Goal: Task Accomplishment & Management: Complete application form

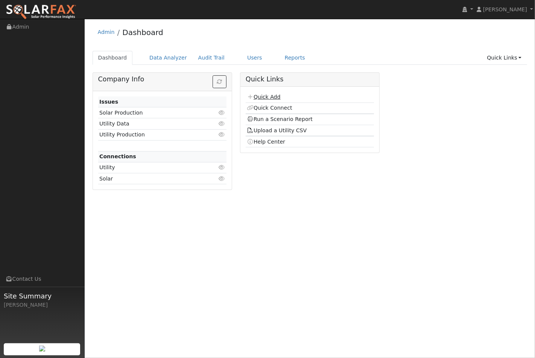
click at [266, 98] on link "Quick Add" at bounding box center [263, 97] width 33 height 6
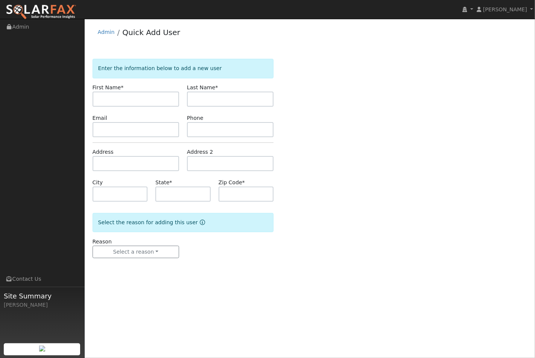
click at [111, 100] on input "text" at bounding box center [136, 98] width 87 height 15
type input "[PERSON_NAME]"
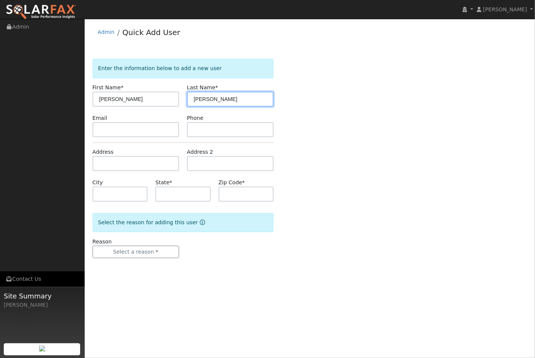
type input "[PERSON_NAME]"
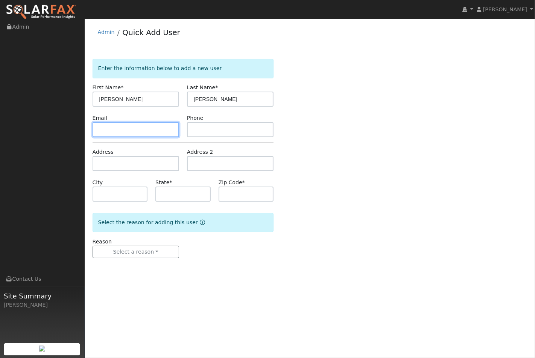
click at [109, 129] on input "text" at bounding box center [136, 129] width 87 height 15
paste input "[EMAIL_ADDRESS][DOMAIN_NAME]"
type input "[EMAIL_ADDRESS][DOMAIN_NAME]"
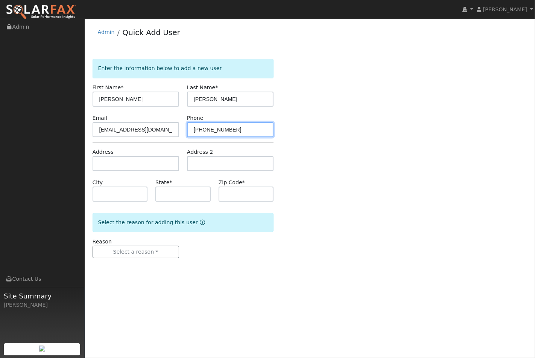
type input "[PHONE_NUMBER]"
click at [113, 163] on input "text" at bounding box center [136, 163] width 87 height 15
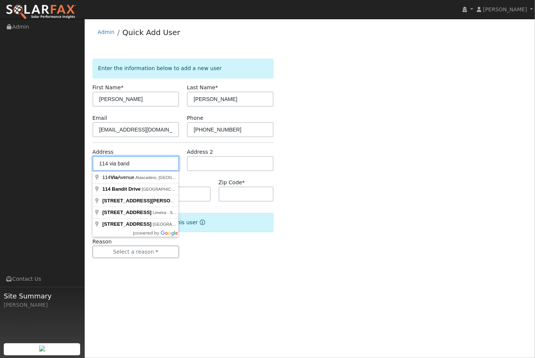
drag, startPoint x: 134, startPoint y: 162, endPoint x: 98, endPoint y: 163, distance: 36.5
click at [98, 163] on input "114 via band" at bounding box center [136, 163] width 87 height 15
paste input "https://solarponics.pipedrive.com/activities/list/user/11319237?selected=237654…"
type input "https://solarponics.pipedrive.com/activities/list/user/11319237?selected=237654…"
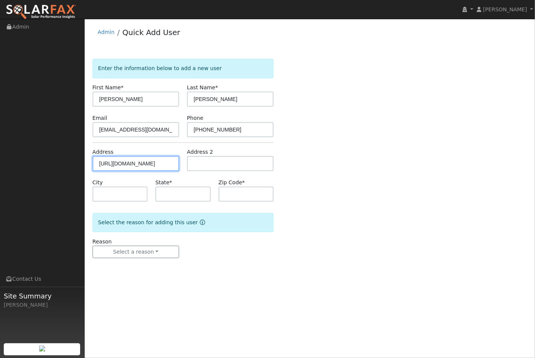
drag, startPoint x: 177, startPoint y: 163, endPoint x: -20, endPoint y: 156, distance: 197.3
click at [0, 156] on html "installed Jeff Riley Jeff Riley Profile My Company Help Center Terms Of Service…" at bounding box center [267, 179] width 535 height 358
click at [113, 160] on input "text" at bounding box center [136, 163] width 87 height 15
paste input "114 Via Bandolero, Arroyo Grande, CA 93420, USA"
type input "114 Via Bandolero"
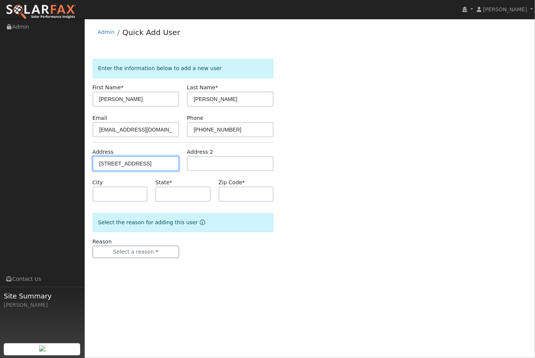
type input "Arroyo Grande"
type input "CA"
type input "93420"
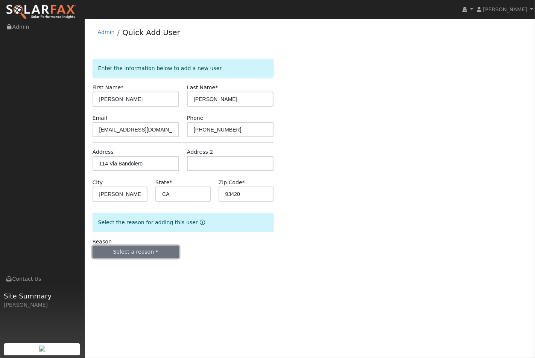
click at [148, 250] on button "Select a reason" at bounding box center [136, 251] width 87 height 13
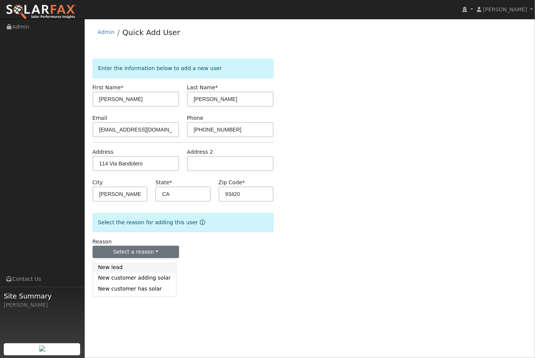
click at [137, 269] on link "New lead" at bounding box center [134, 267] width 83 height 11
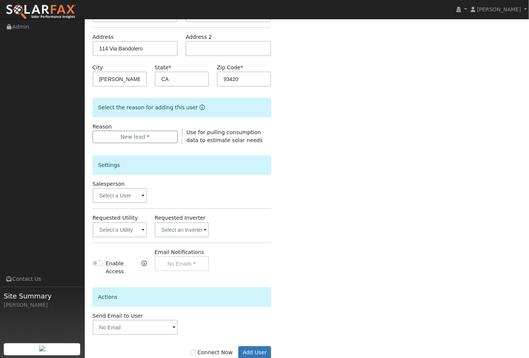
scroll to position [130, 0]
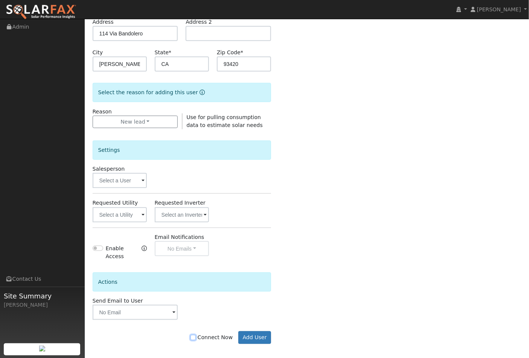
click at [196, 335] on input "Connect Now" at bounding box center [192, 337] width 5 height 5
checkbox input "true"
click at [262, 334] on button "Add User" at bounding box center [254, 337] width 33 height 13
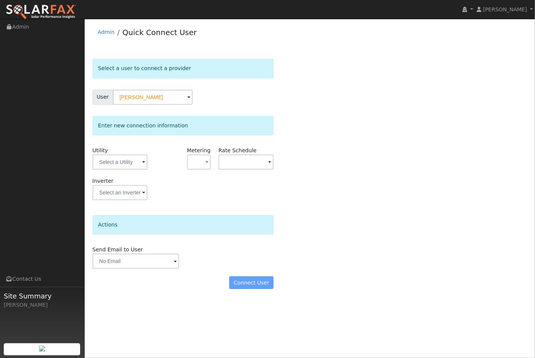
click at [142, 162] on span at bounding box center [143, 162] width 3 height 9
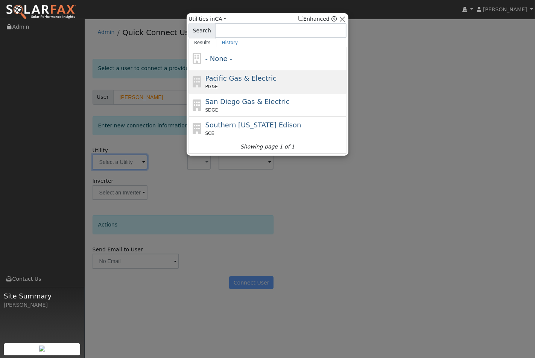
click at [236, 78] on span "Pacific Gas & Electric" at bounding box center [241, 78] width 71 height 8
type input "PG&E"
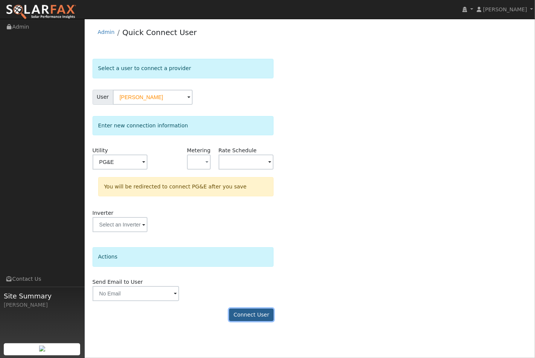
click at [258, 316] on button "Connect User" at bounding box center [251, 314] width 44 height 13
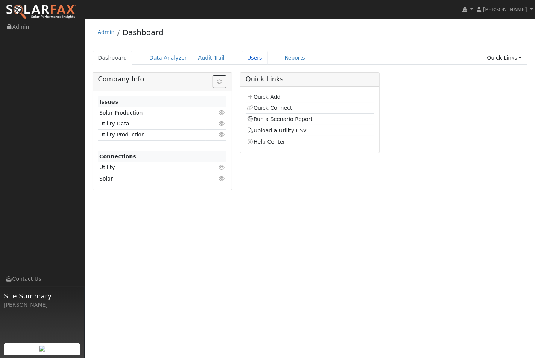
click at [244, 58] on link "Users" at bounding box center [255, 58] width 26 height 14
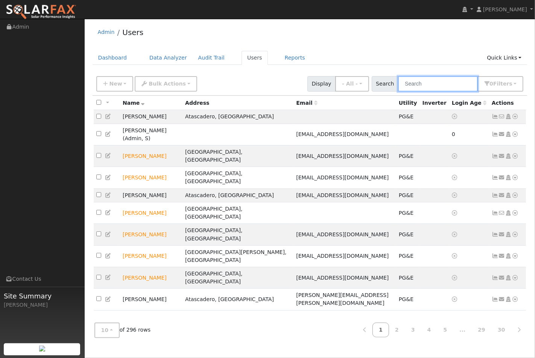
click at [431, 85] on input "text" at bounding box center [438, 83] width 80 height 15
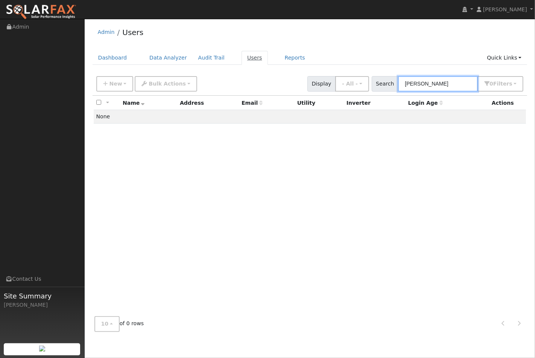
type input "lowry"
click at [242, 58] on link "Users" at bounding box center [255, 58] width 26 height 14
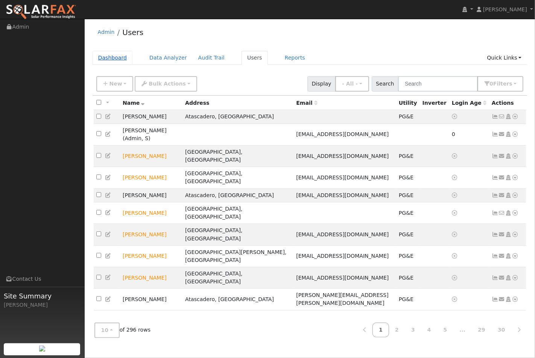
click at [113, 58] on link "Dashboard" at bounding box center [113, 58] width 40 height 14
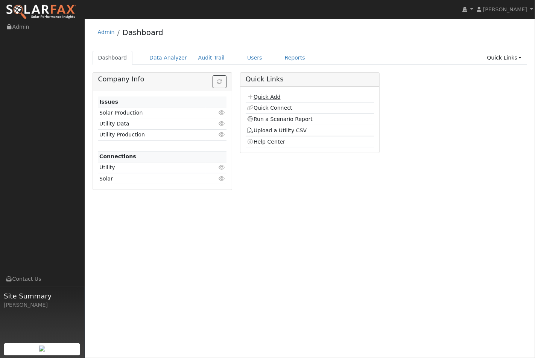
click at [269, 96] on link "Quick Add" at bounding box center [263, 97] width 33 height 6
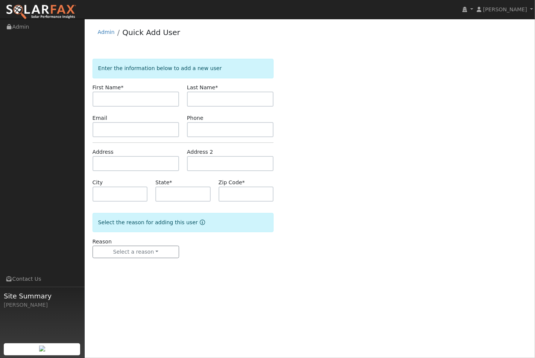
click at [119, 102] on input "text" at bounding box center [136, 98] width 87 height 15
type input "Saxton"
type input "Pope"
click at [119, 131] on input "text" at bounding box center [136, 129] width 87 height 15
click at [108, 126] on input "text" at bounding box center [136, 129] width 87 height 15
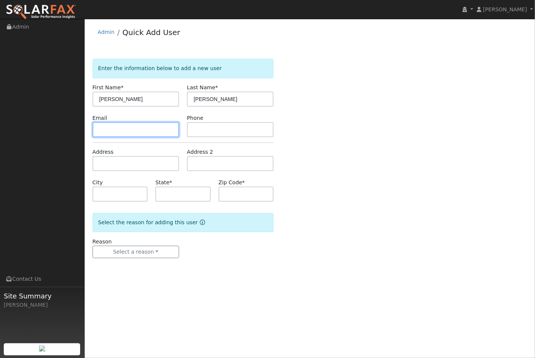
paste input "saxton@tobypopeconsulting.com"
type input "saxton@tobypopeconsulting.com"
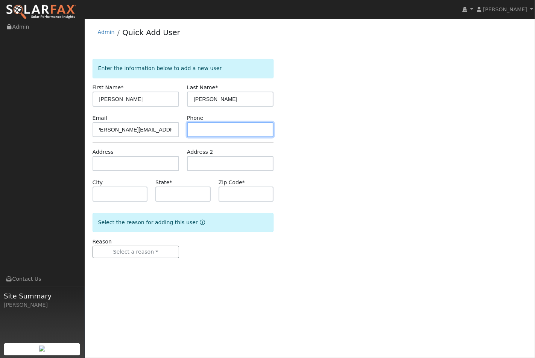
scroll to position [0, 0]
type input "831-345-7063"
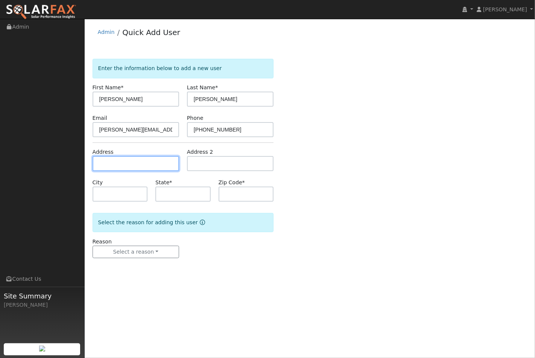
click at [105, 161] on input "text" at bounding box center [136, 163] width 87 height 15
paste input "1766 Rambouillet Rd, Paso Robles, CA, USA"
type input "1766 Rambouillet Road"
type input "Paso Robles"
type input "CA"
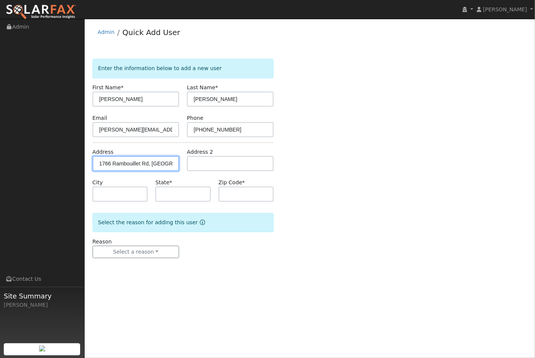
type input "93446"
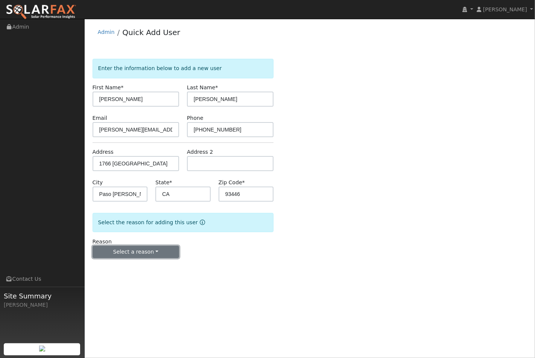
click at [149, 247] on button "Select a reason" at bounding box center [136, 251] width 87 height 13
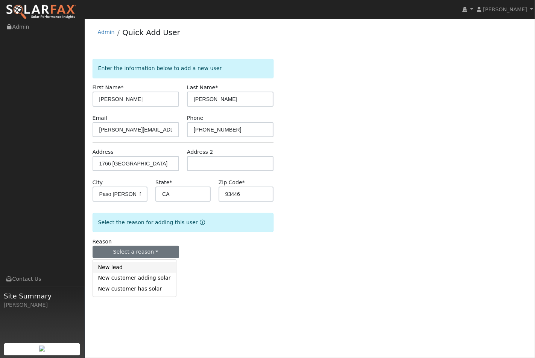
click at [140, 267] on link "New lead" at bounding box center [134, 267] width 83 height 11
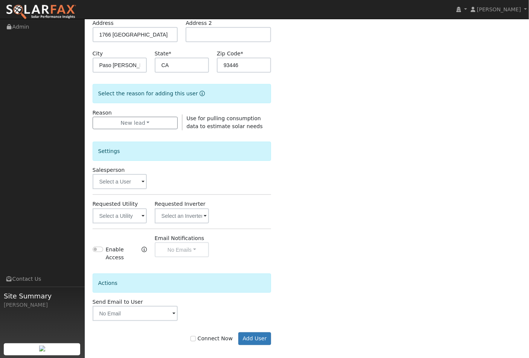
scroll to position [130, 0]
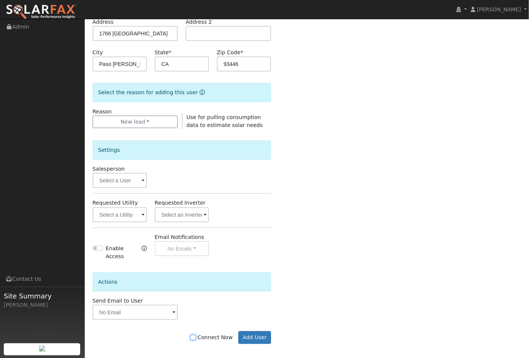
click at [196, 335] on input "Connect Now" at bounding box center [192, 337] width 5 height 5
checkbox input "true"
click at [253, 331] on button "Add User" at bounding box center [254, 337] width 33 height 13
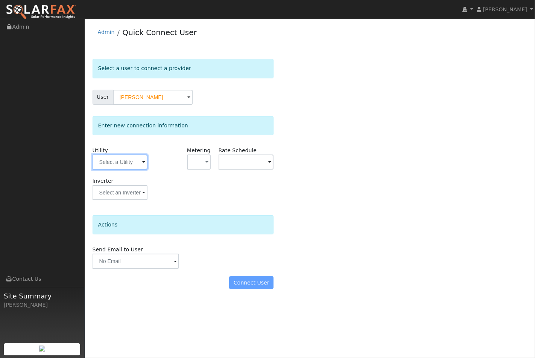
click at [140, 160] on input "text" at bounding box center [120, 161] width 55 height 15
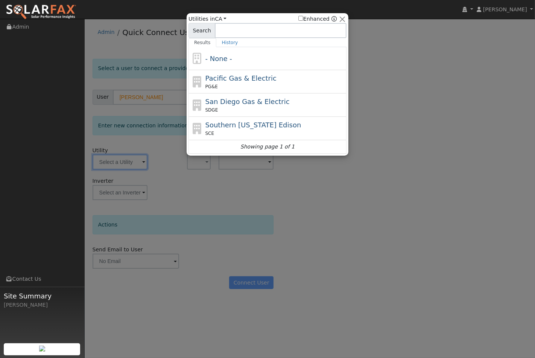
click at [218, 79] on span "Pacific Gas & Electric" at bounding box center [241, 78] width 71 height 8
type input "PG&E"
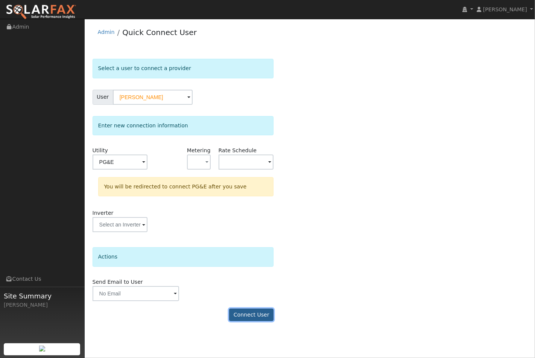
click at [257, 315] on button "Connect User" at bounding box center [251, 314] width 44 height 13
